Goal: Navigation & Orientation: Find specific page/section

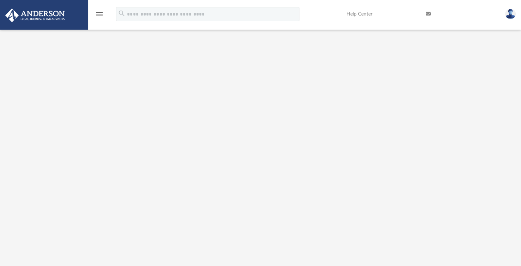
scroll to position [388, 0]
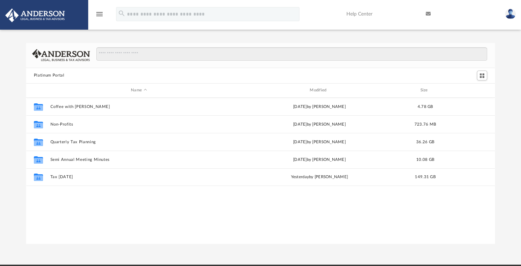
scroll to position [154, 462]
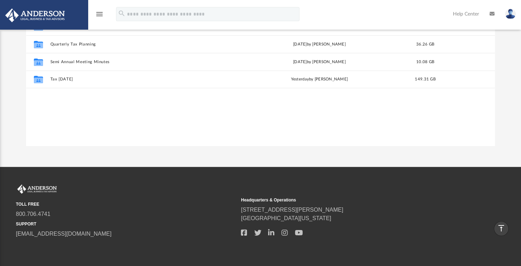
scroll to position [54, 0]
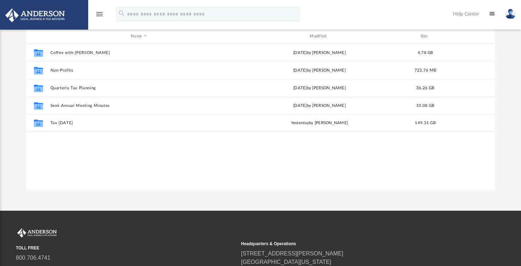
click at [177, 181] on div "Collaborated Folder Coffee with Carl Wed Aug 16 2023 by Matthew Moore 4.78 GB C…" at bounding box center [260, 117] width 468 height 146
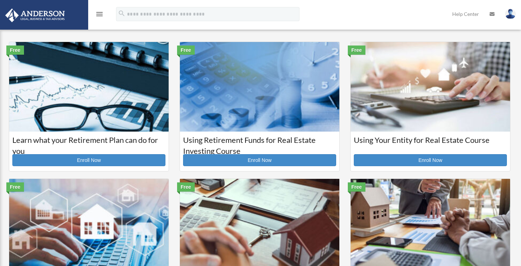
scroll to position [228, 0]
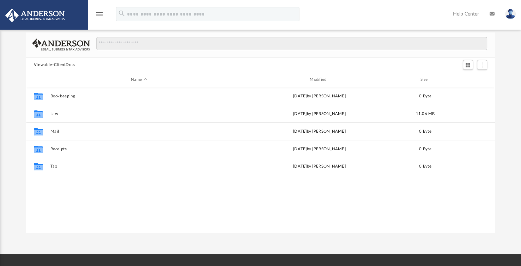
scroll to position [154, 462]
